Goal: Information Seeking & Learning: Learn about a topic

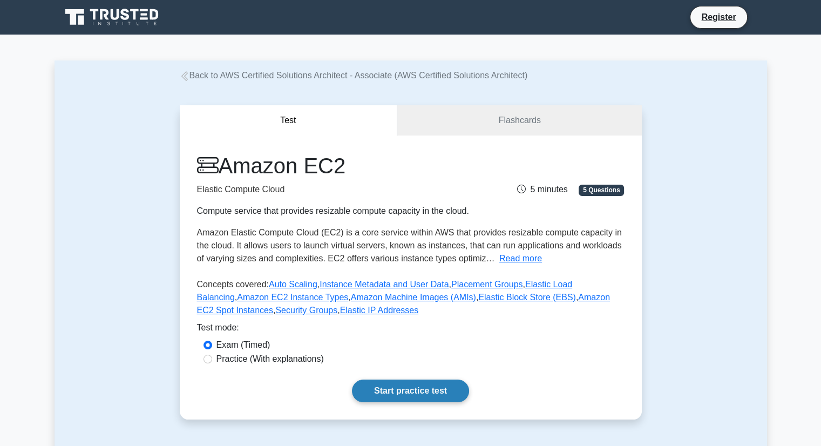
click at [425, 389] on link "Start practice test" at bounding box center [410, 390] width 117 height 23
